Goal: Check status: Check status

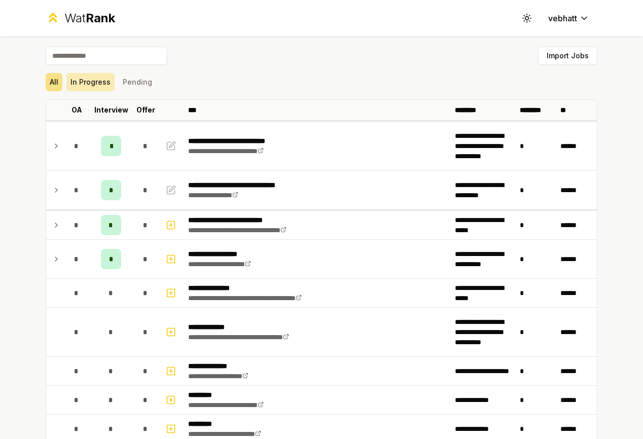
click at [81, 86] on button "In Progress" at bounding box center [90, 82] width 48 height 18
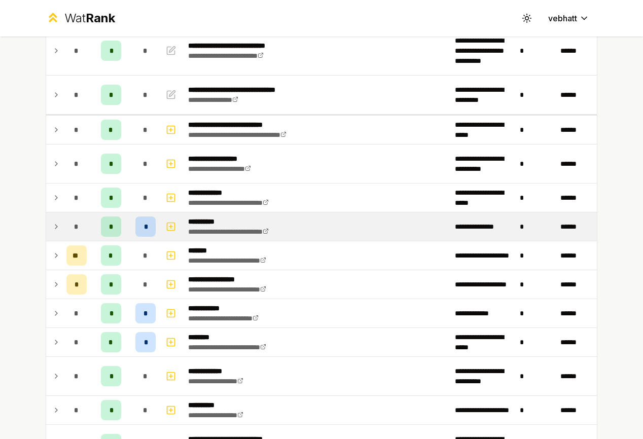
scroll to position [131, 0]
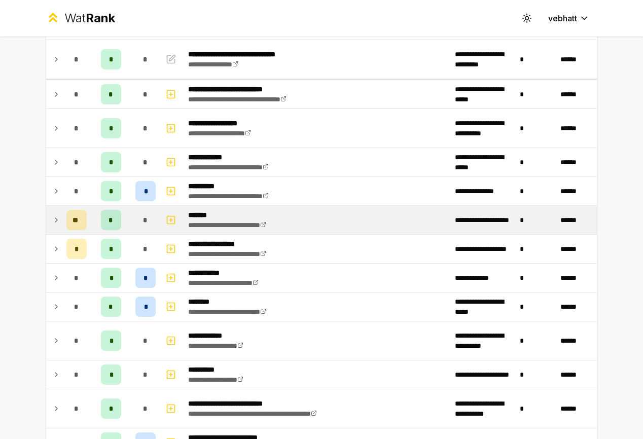
click at [55, 220] on icon at bounding box center [56, 220] width 2 height 4
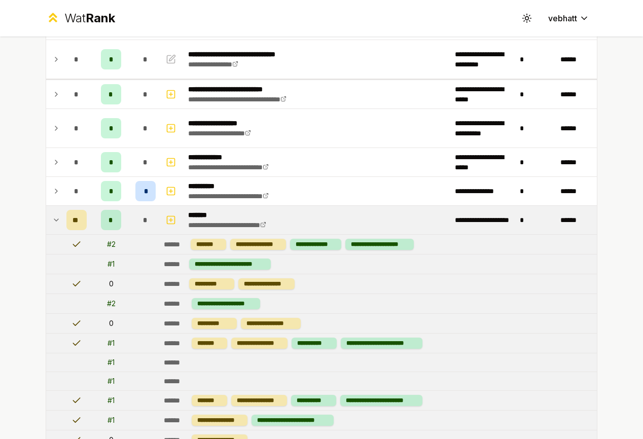
click at [52, 215] on icon at bounding box center [56, 220] width 8 height 12
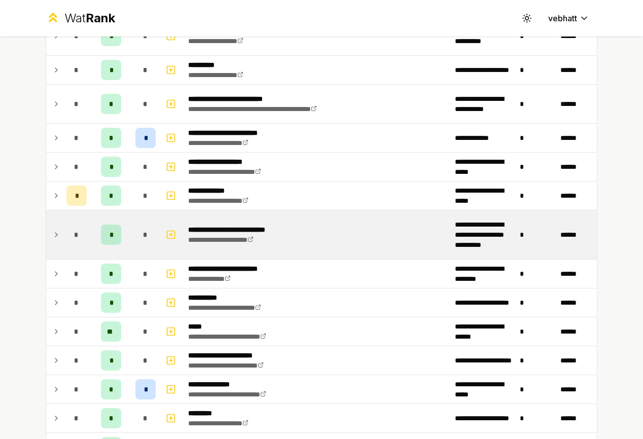
scroll to position [457, 0]
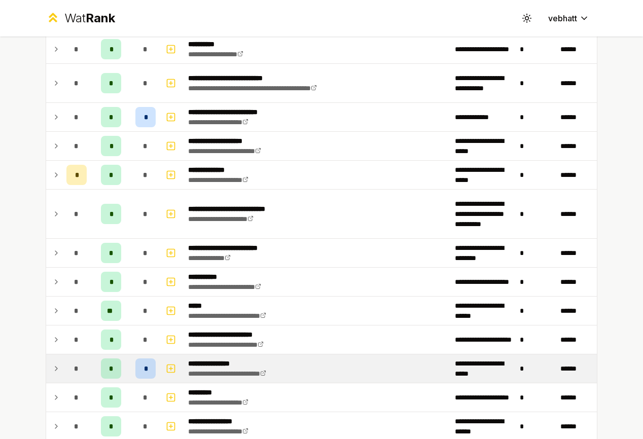
click at [51, 362] on td at bounding box center [54, 369] width 16 height 28
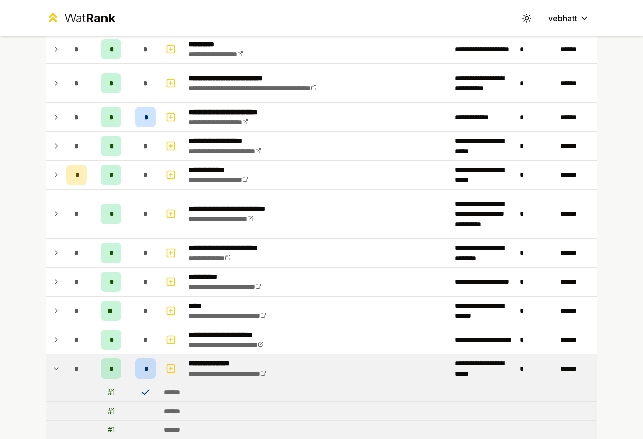
click at [52, 363] on icon at bounding box center [56, 369] width 8 height 12
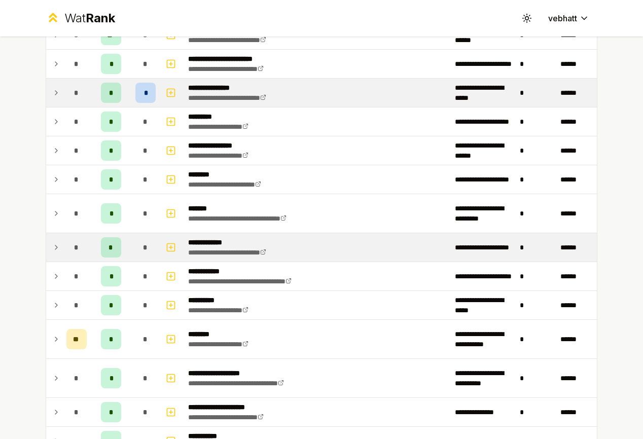
scroll to position [738, 0]
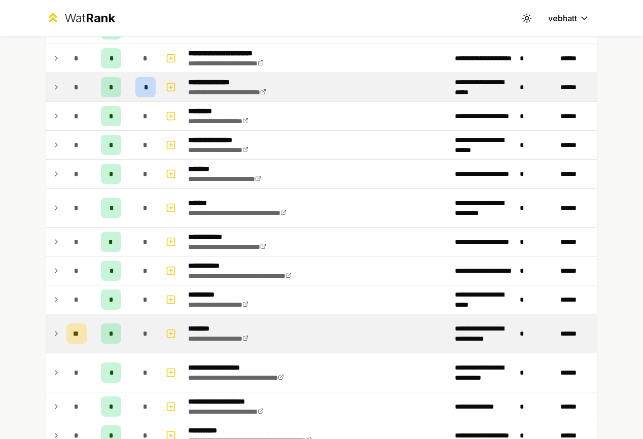
click at [52, 333] on icon at bounding box center [56, 334] width 8 height 12
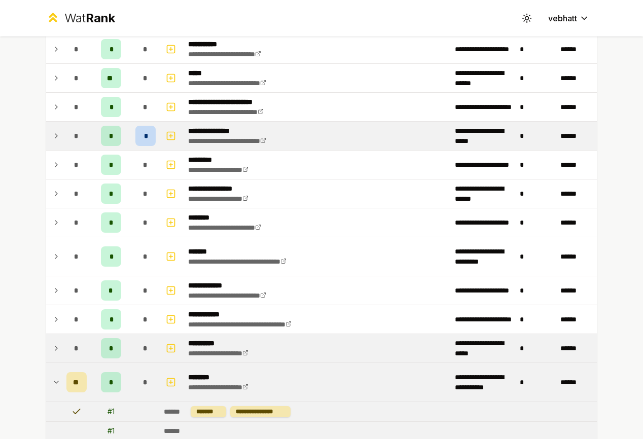
scroll to position [697, 0]
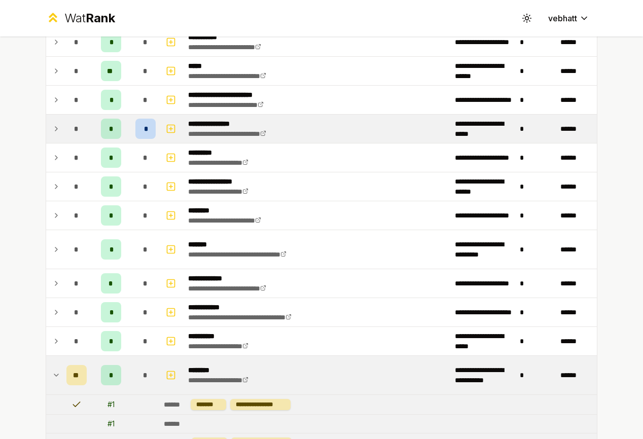
click at [52, 370] on icon at bounding box center [56, 375] width 8 height 12
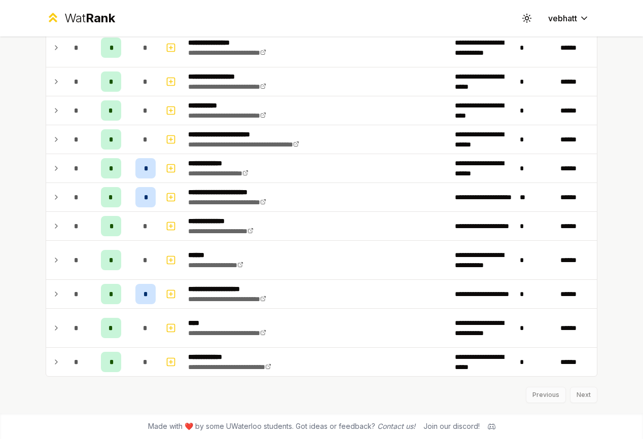
scroll to position [1335, 0]
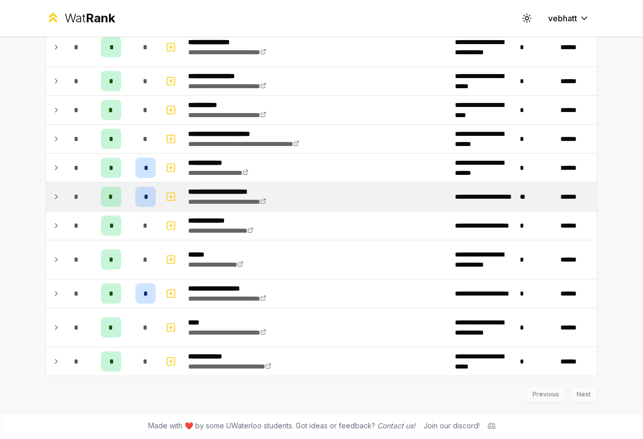
click at [52, 193] on icon at bounding box center [56, 197] width 8 height 12
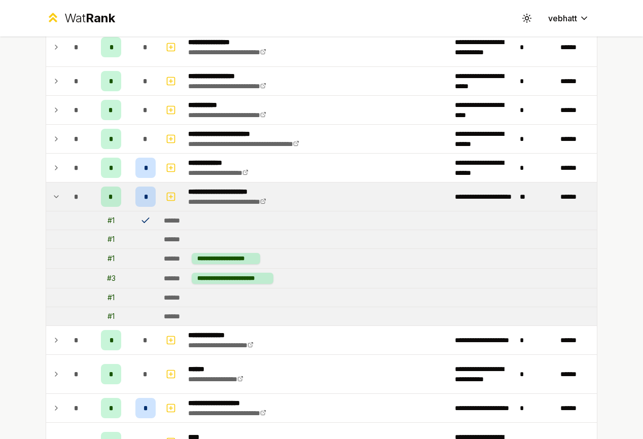
click at [52, 193] on icon at bounding box center [56, 197] width 8 height 12
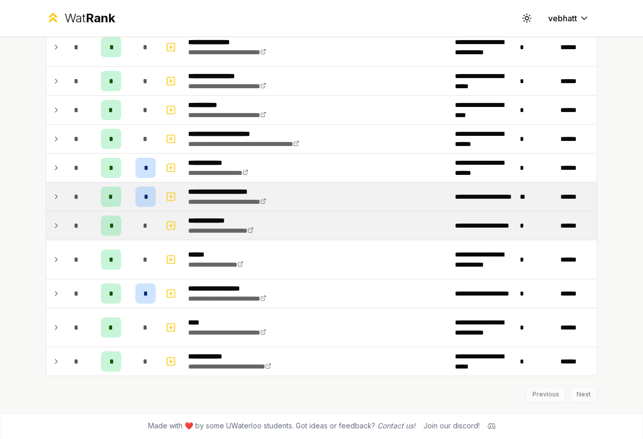
scroll to position [1333, 0]
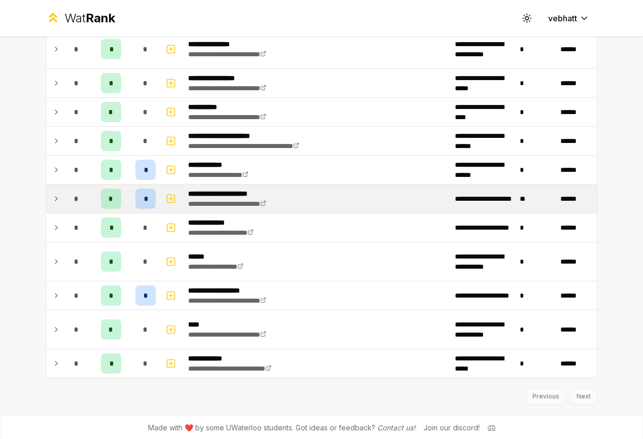
click at [53, 194] on icon at bounding box center [56, 199] width 8 height 12
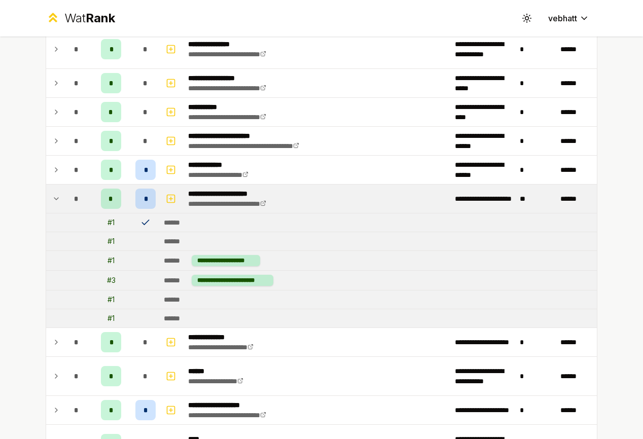
click at [54, 194] on icon at bounding box center [56, 199] width 8 height 12
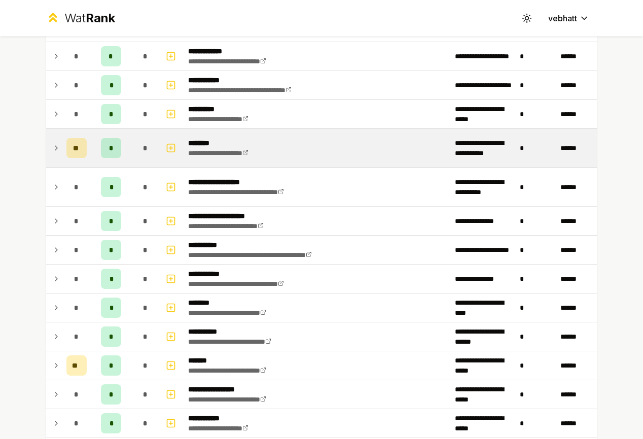
scroll to position [0, 0]
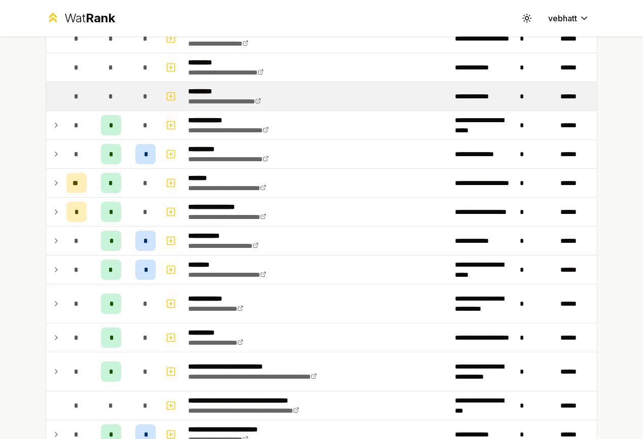
scroll to position [354, 0]
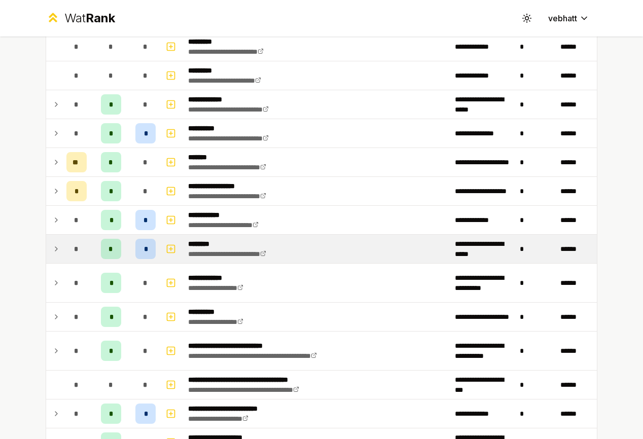
click at [49, 240] on td at bounding box center [54, 249] width 16 height 28
click at [52, 245] on icon at bounding box center [56, 249] width 8 height 12
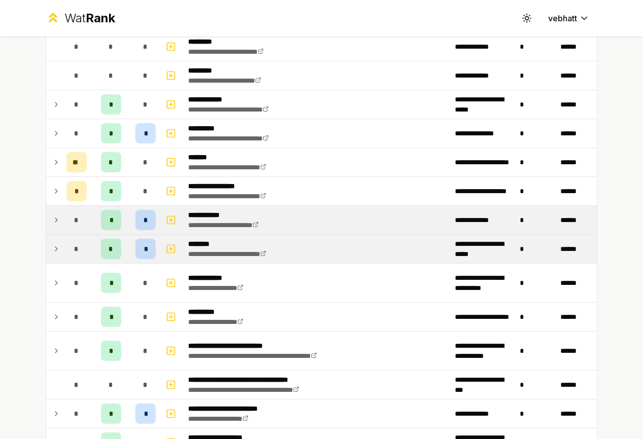
click at [54, 223] on icon at bounding box center [56, 220] width 8 height 12
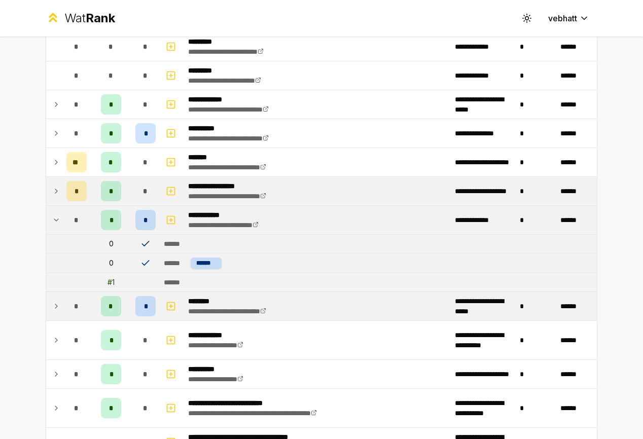
click at [46, 200] on td at bounding box center [54, 191] width 16 height 28
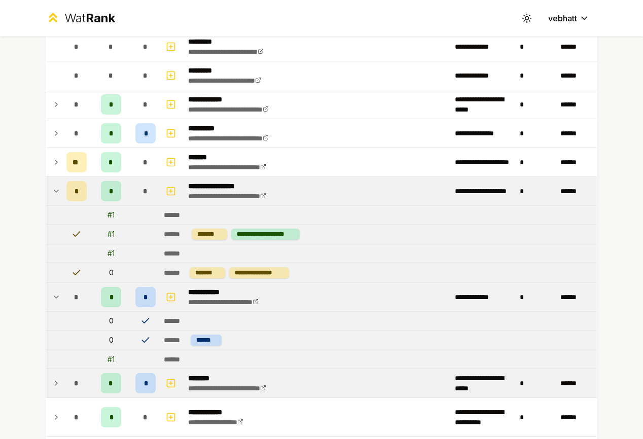
click at [62, 189] on td "*" at bounding box center [76, 191] width 28 height 28
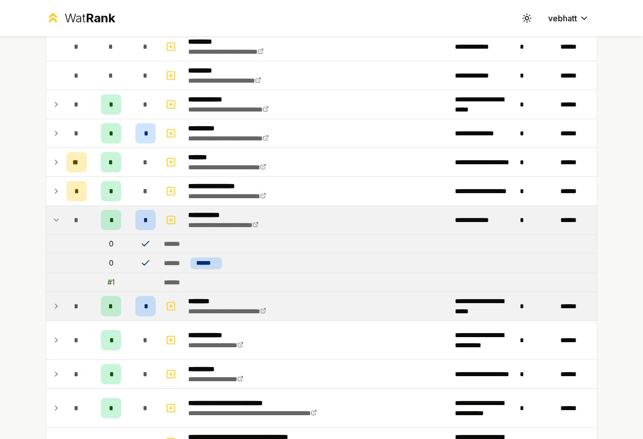
click at [53, 222] on icon at bounding box center [56, 220] width 8 height 12
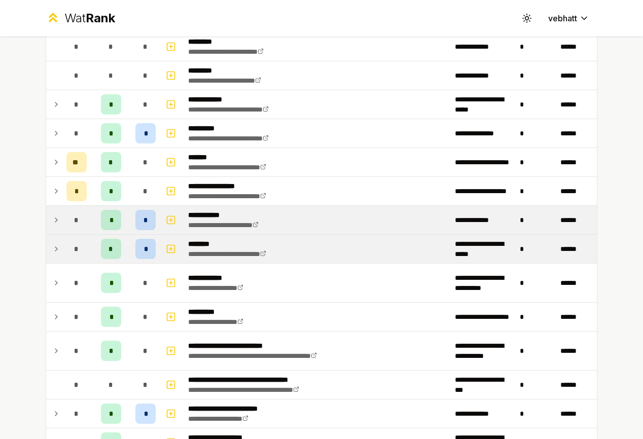
click at [66, 256] on div "*" at bounding box center [76, 249] width 20 height 20
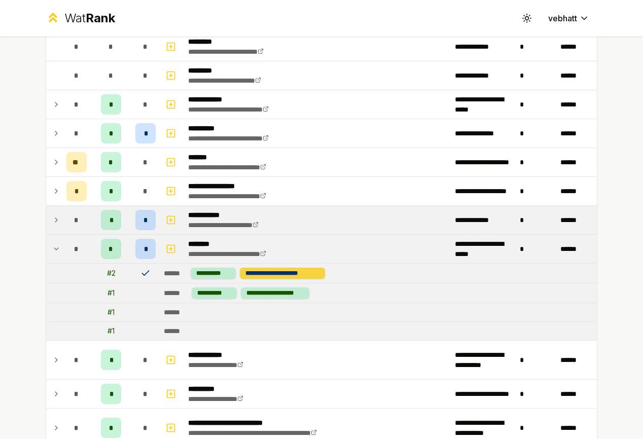
click at [290, 272] on div "**********" at bounding box center [282, 273] width 85 height 11
click at [257, 275] on div "**********" at bounding box center [282, 273] width 85 height 11
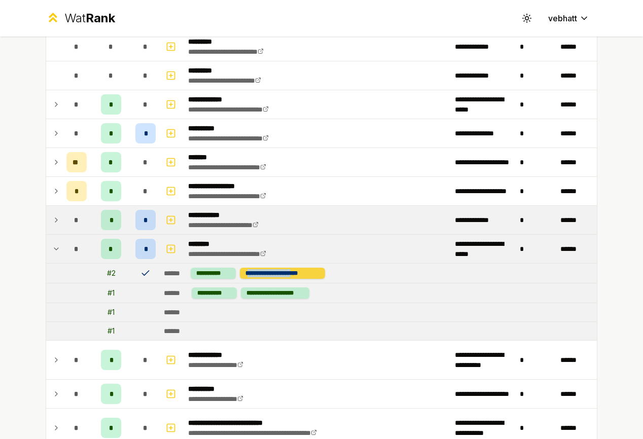
click at [257, 275] on div "**********" at bounding box center [282, 273] width 85 height 11
click at [46, 247] on td at bounding box center [54, 249] width 16 height 28
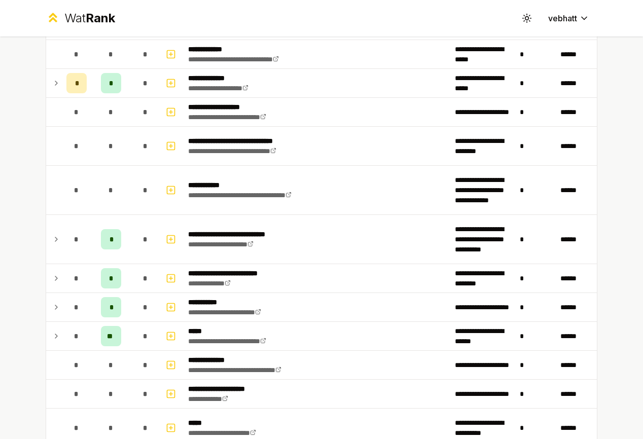
scroll to position [1039, 0]
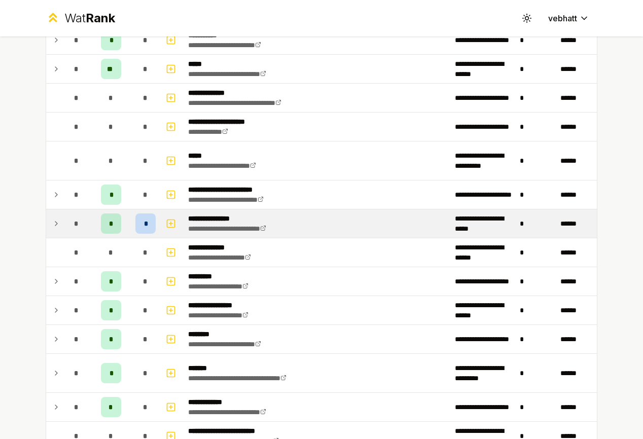
click at [52, 220] on icon at bounding box center [56, 224] width 8 height 12
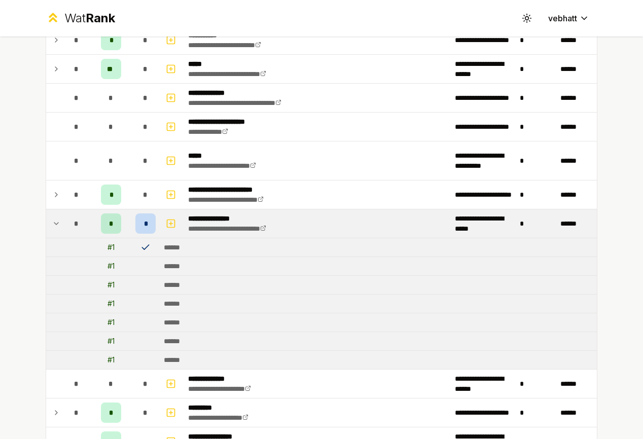
click at [52, 220] on icon at bounding box center [56, 224] width 8 height 12
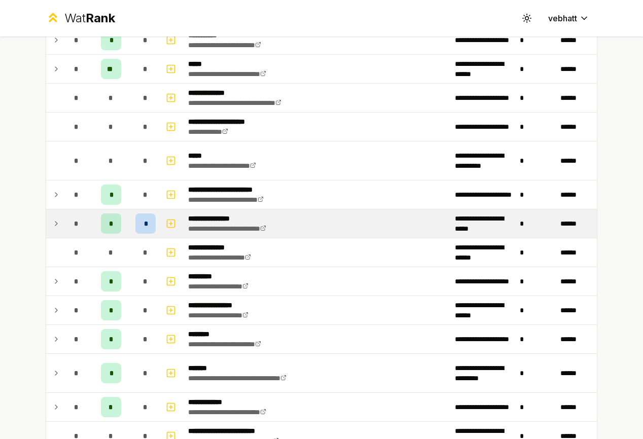
click at [52, 220] on icon at bounding box center [56, 224] width 8 height 12
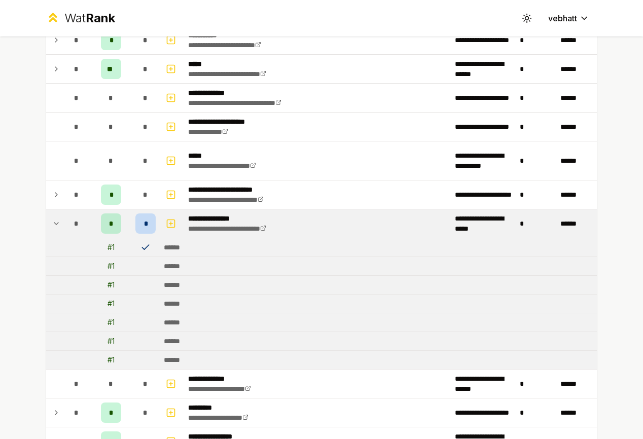
click at [52, 220] on icon at bounding box center [56, 224] width 8 height 12
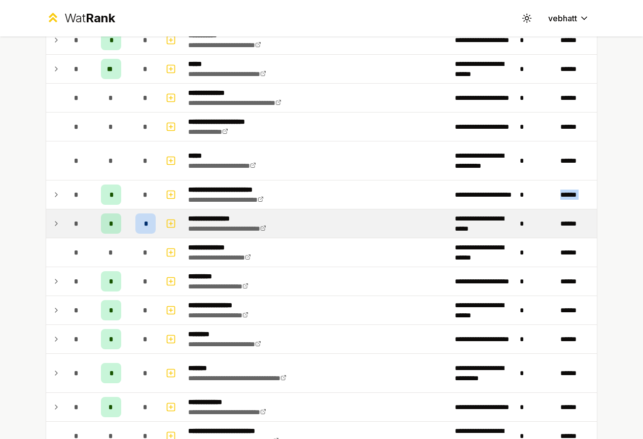
click at [52, 220] on icon at bounding box center [56, 224] width 8 height 12
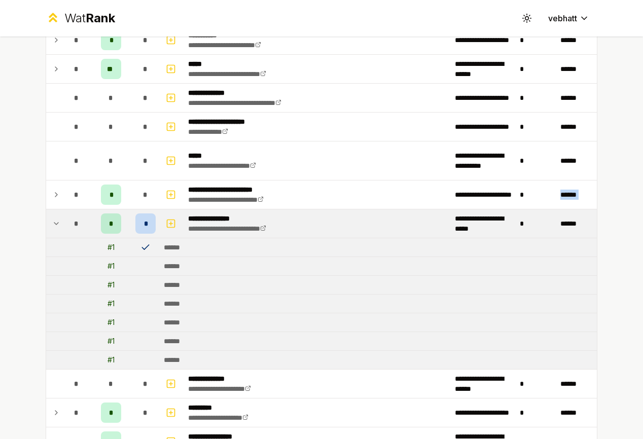
click at [52, 220] on icon at bounding box center [56, 224] width 8 height 12
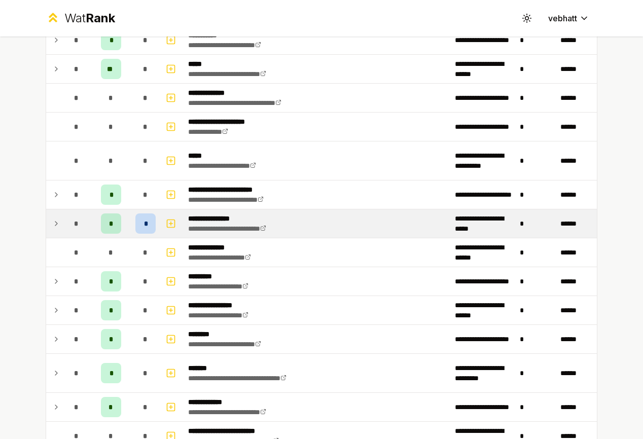
click at [10, 218] on div "**********" at bounding box center [321, 219] width 643 height 439
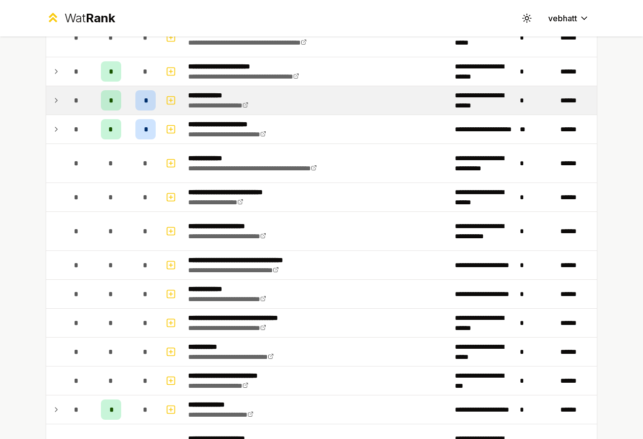
scroll to position [2664, 0]
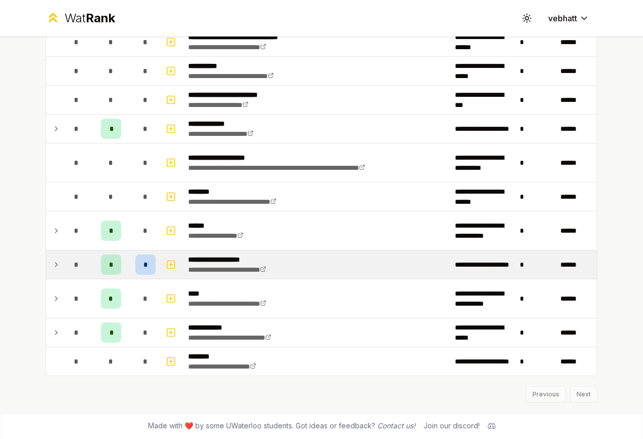
click at [52, 260] on icon at bounding box center [56, 265] width 8 height 12
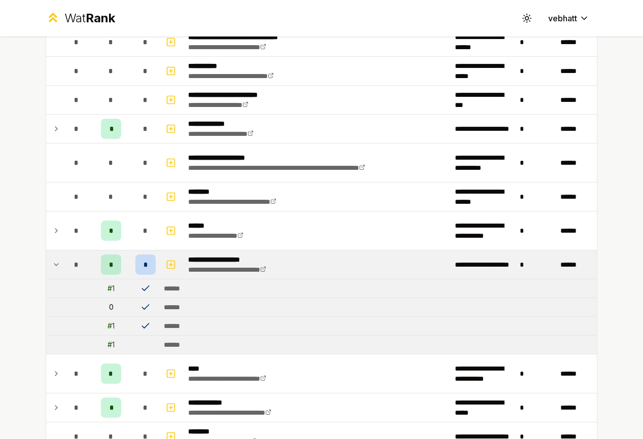
click at [52, 260] on icon at bounding box center [56, 265] width 8 height 12
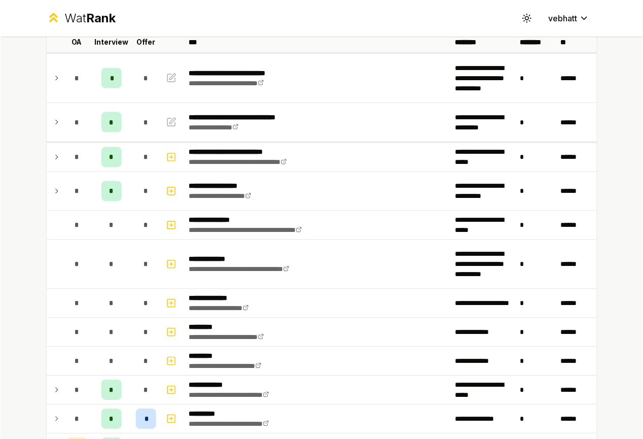
scroll to position [0, 0]
